Goal: Understand process/instructions

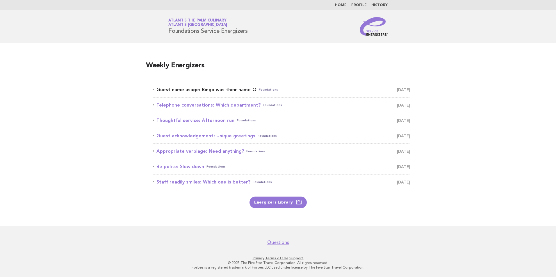
click at [204, 91] on link "Guest name usage: Bingo was their name-O Foundations October 12" at bounding box center [281, 90] width 257 height 8
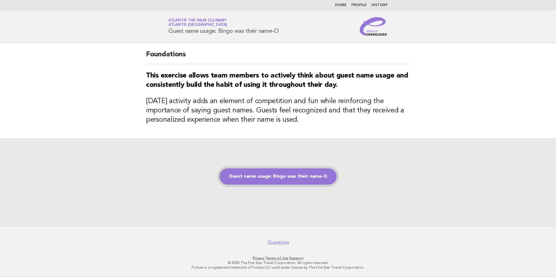
click at [281, 179] on link "Guest name usage: Bingo was their name-O" at bounding box center [277, 177] width 117 height 16
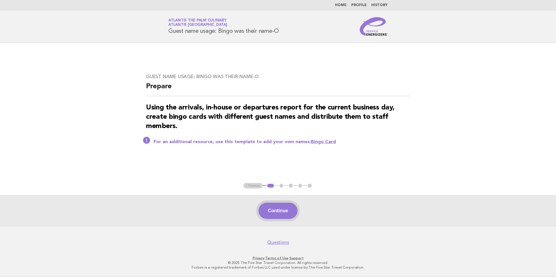
click at [276, 206] on button "Continue" at bounding box center [277, 211] width 39 height 16
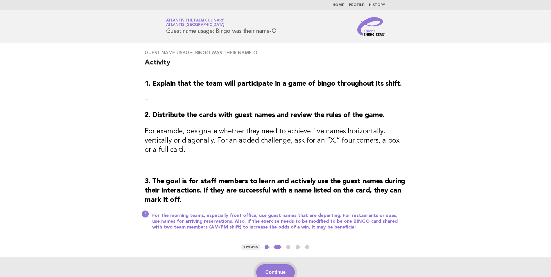
click at [277, 265] on button "Continue" at bounding box center [275, 272] width 39 height 16
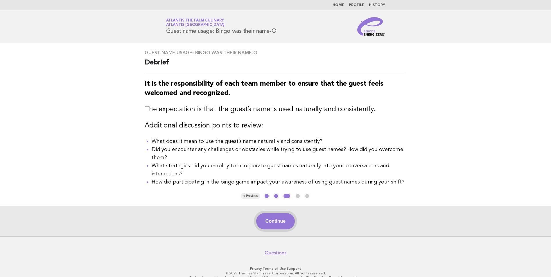
click at [283, 221] on button "Continue" at bounding box center [275, 221] width 39 height 16
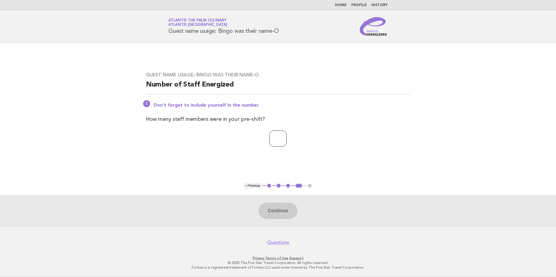
click at [287, 136] on input "*" at bounding box center [277, 138] width 17 height 16
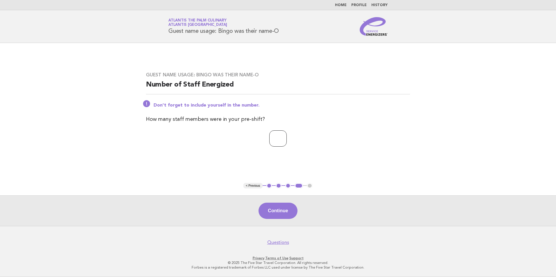
type input "*"
click at [287, 136] on input "*" at bounding box center [277, 138] width 17 height 16
click at [279, 212] on button "Continue" at bounding box center [277, 211] width 39 height 16
